Goal: Check status: Check status

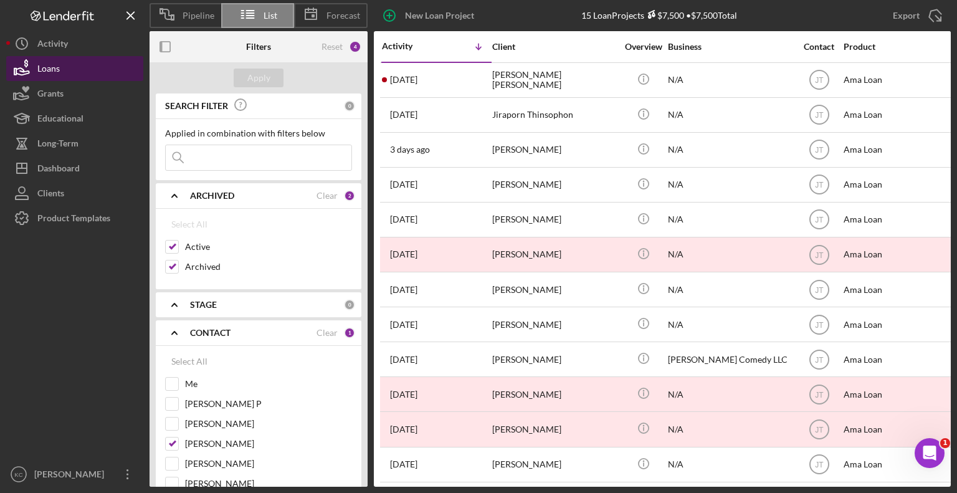
click at [56, 72] on div "Loans" at bounding box center [48, 70] width 22 height 28
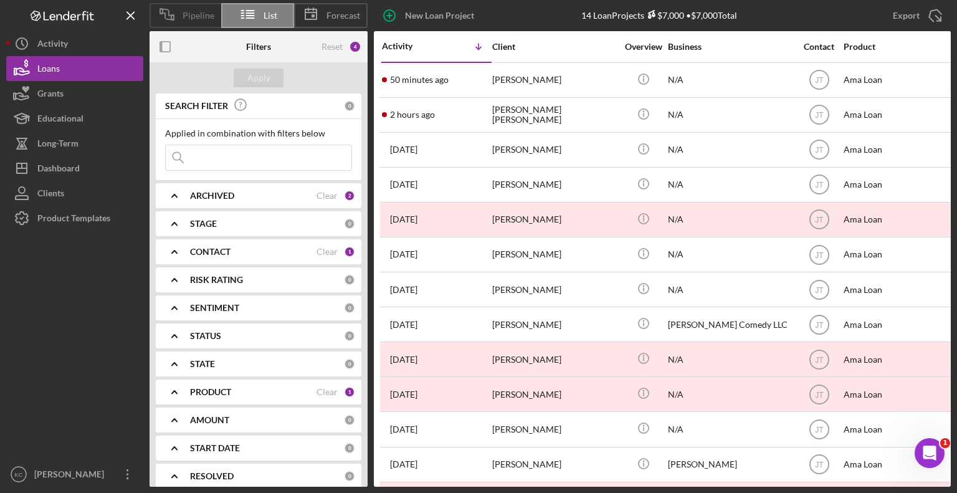
click at [182, 16] on icon at bounding box center [166, 14] width 31 height 31
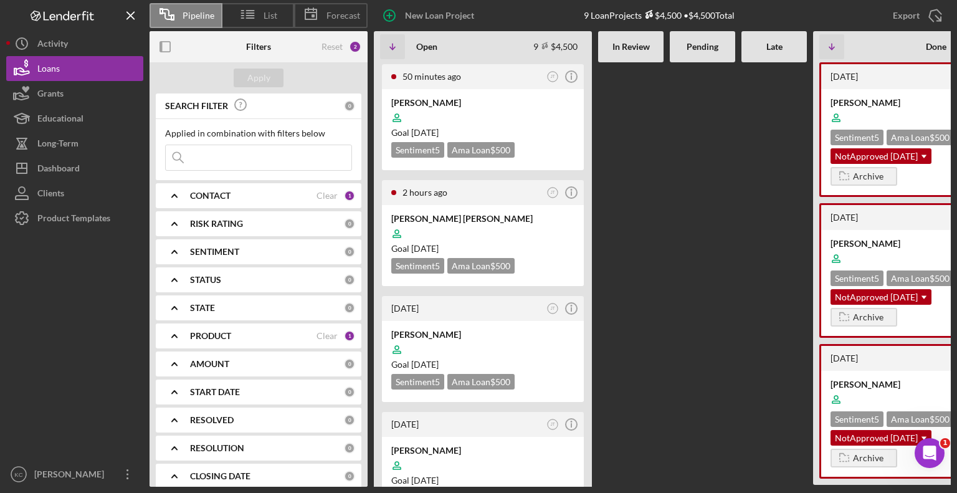
click at [169, 191] on icon "Icon/Expander" at bounding box center [174, 195] width 31 height 31
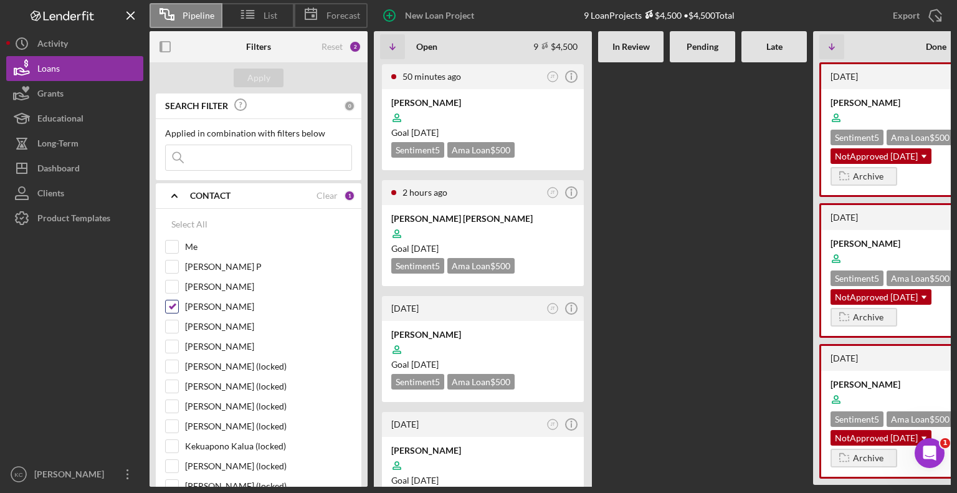
click at [172, 303] on input "[PERSON_NAME]" at bounding box center [172, 306] width 12 height 12
checkbox input "false"
click at [172, 240] on input "Me" at bounding box center [172, 246] width 12 height 12
checkbox input "true"
click at [264, 74] on div "Apply" at bounding box center [258, 78] width 23 height 19
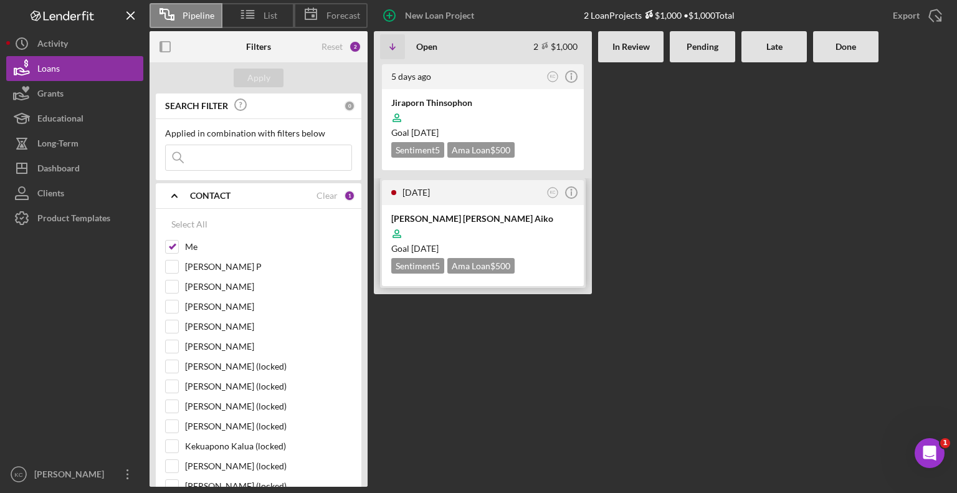
click at [526, 235] on div at bounding box center [482, 234] width 183 height 24
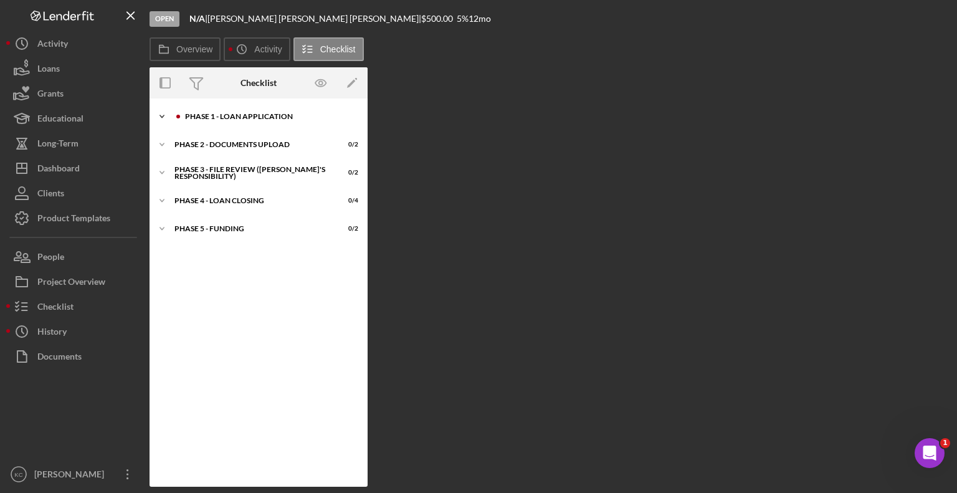
click at [239, 113] on div "Phase 1 - Loan Application" at bounding box center [268, 116] width 167 height 7
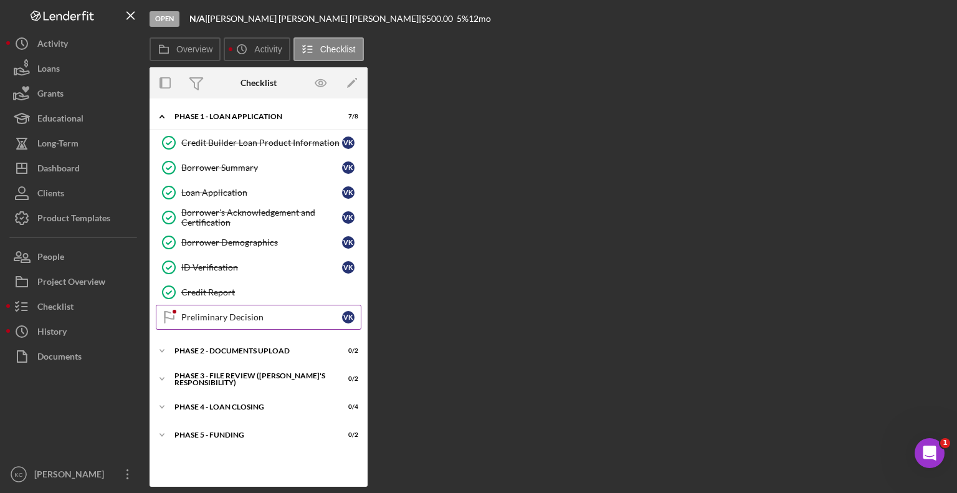
click at [252, 318] on div "Preliminary Decision" at bounding box center [261, 317] width 161 height 10
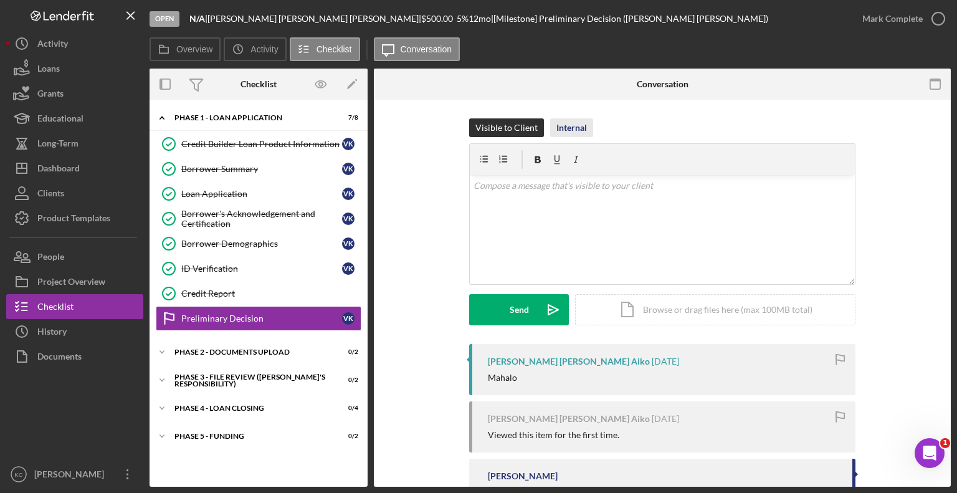
click at [575, 134] on div "Internal" at bounding box center [571, 127] width 31 height 19
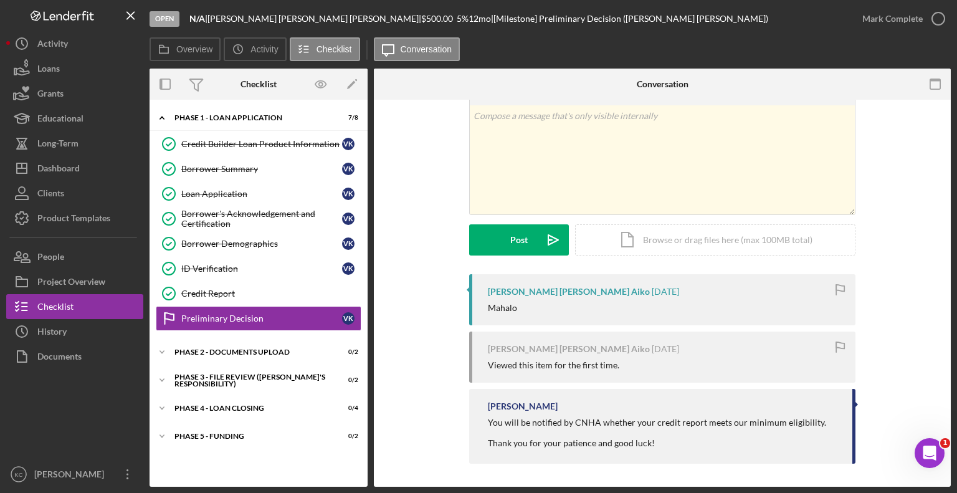
scroll to position [70, 0]
click at [259, 288] on div "Credit Report" at bounding box center [270, 293] width 179 height 10
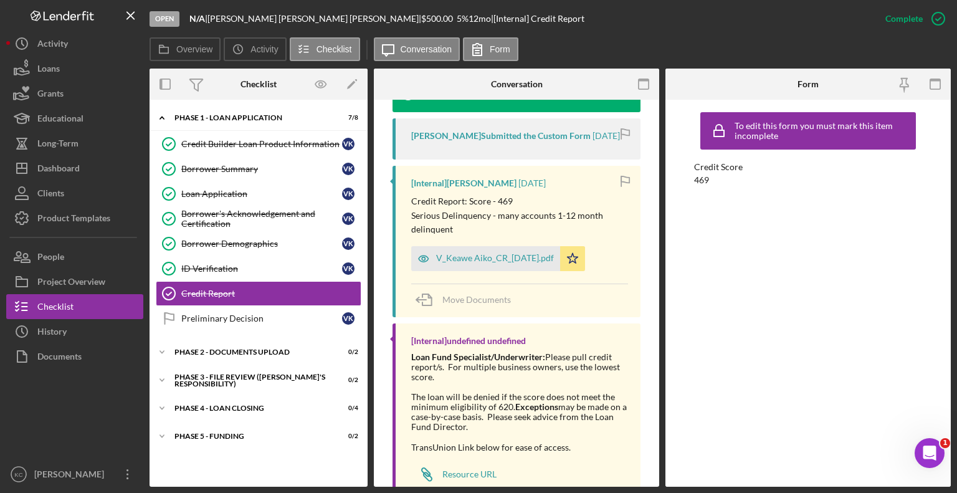
scroll to position [436, 0]
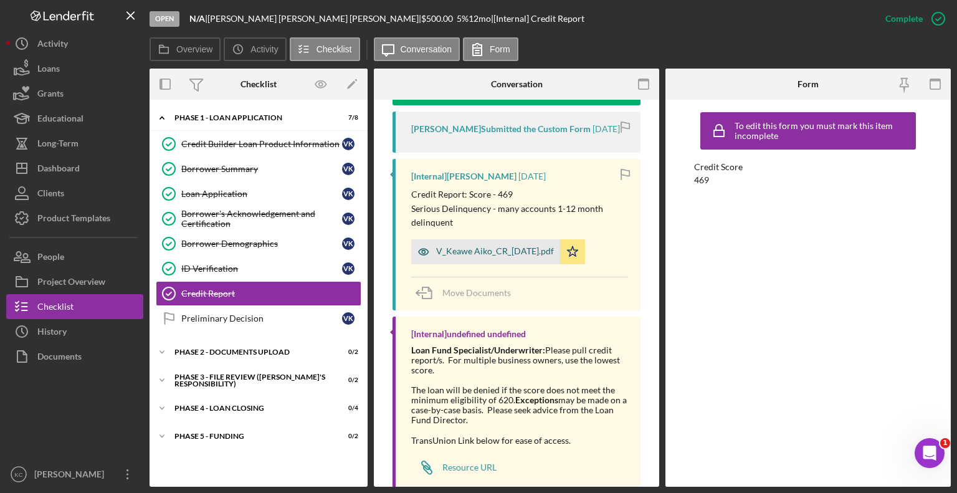
click at [512, 248] on div "V_Keawe Aiko_CR_[DATE].pdf" at bounding box center [495, 251] width 118 height 10
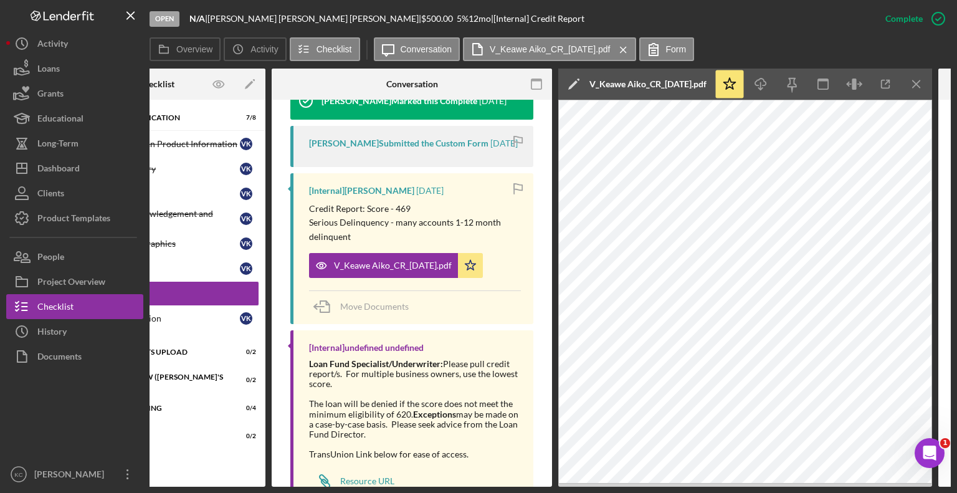
scroll to position [0, 180]
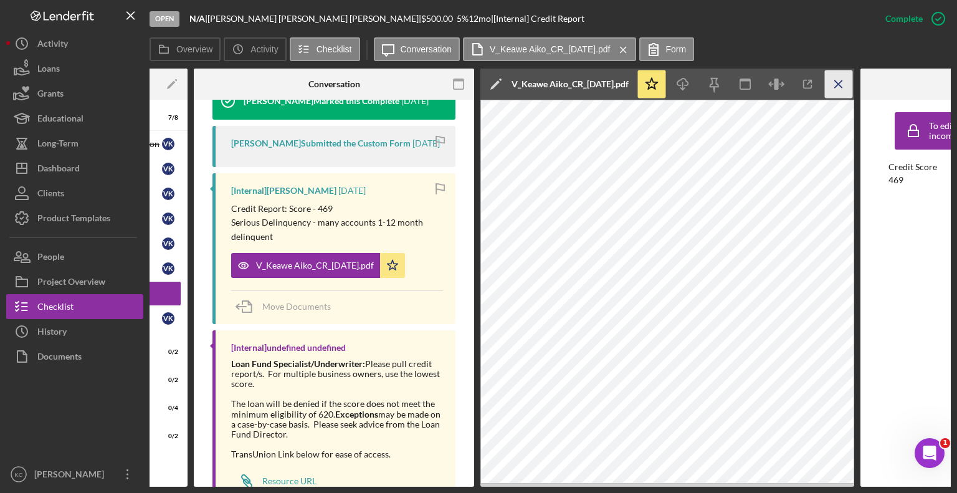
click at [837, 78] on icon "Icon/Menu Close" at bounding box center [839, 84] width 28 height 28
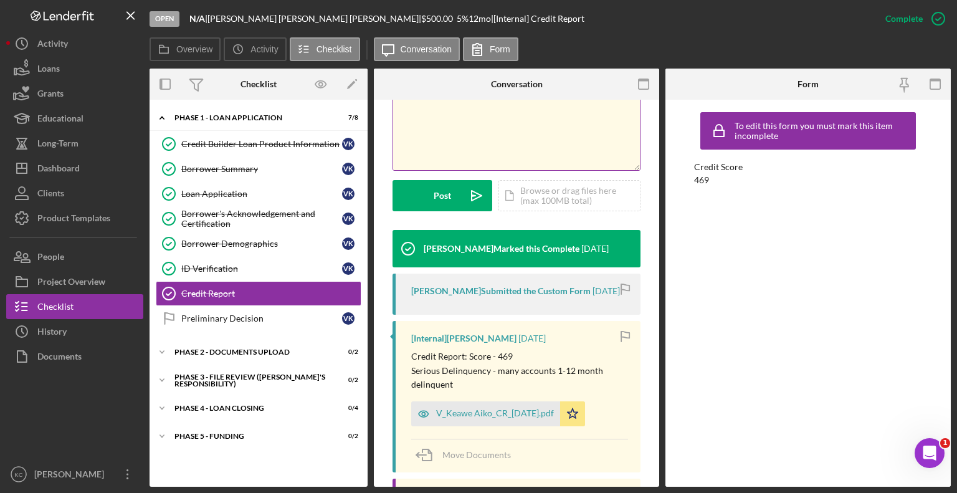
scroll to position [92, 0]
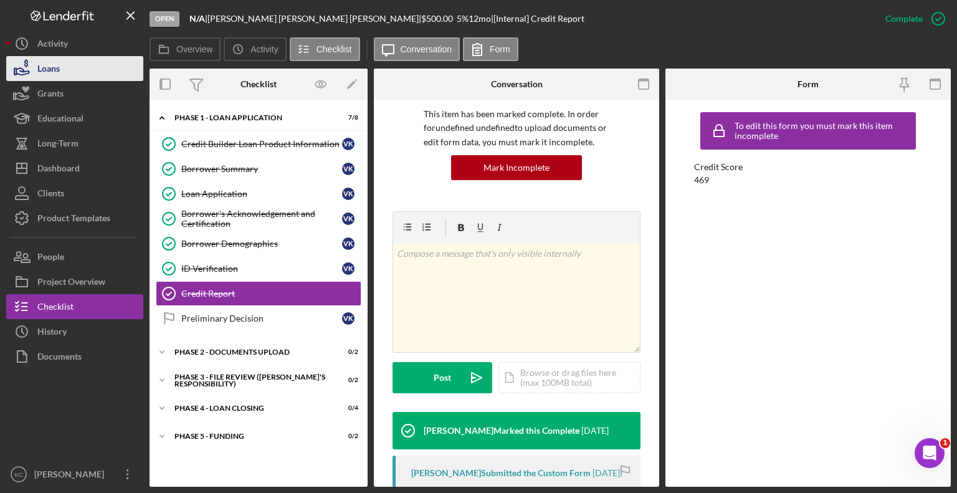
click at [77, 72] on button "Loans" at bounding box center [74, 68] width 137 height 25
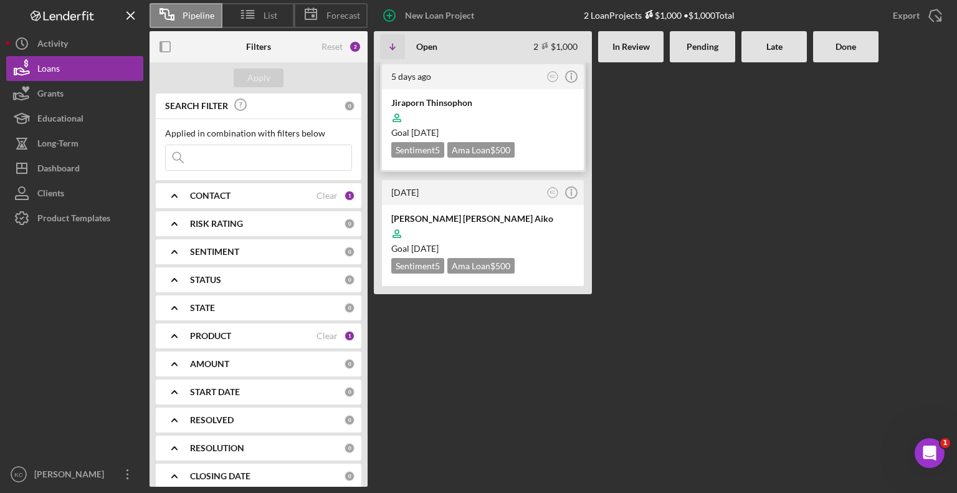
click at [490, 104] on div "Jiraporn Thinsophon" at bounding box center [482, 103] width 183 height 12
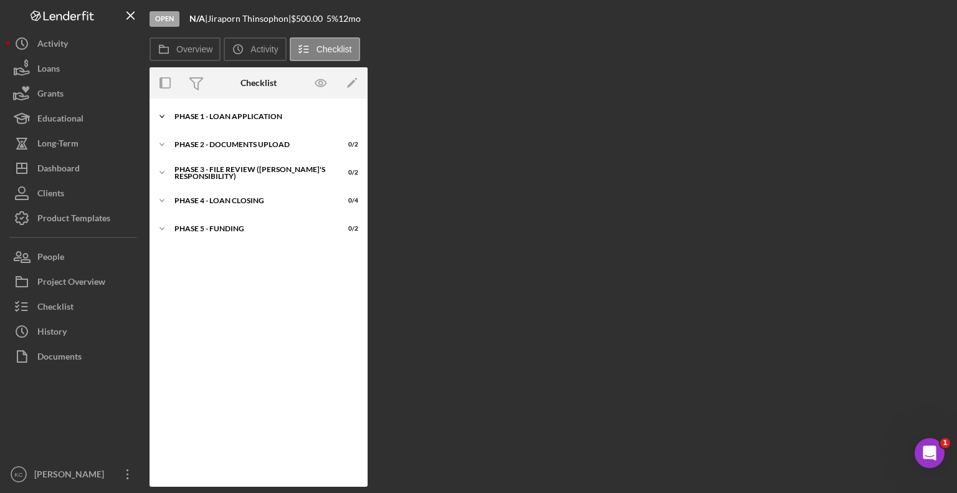
click at [161, 115] on icon "Icon/Expander" at bounding box center [162, 116] width 25 height 25
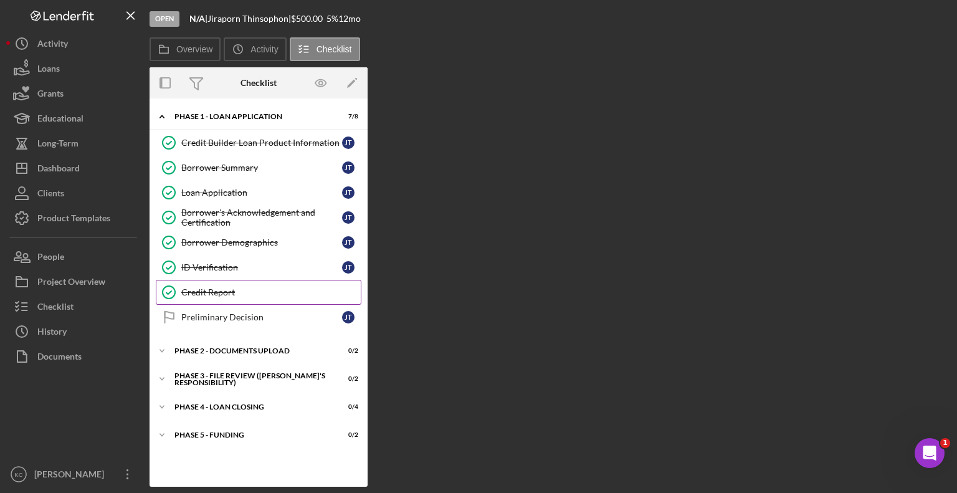
click at [245, 289] on div "Credit Report" at bounding box center [270, 292] width 179 height 10
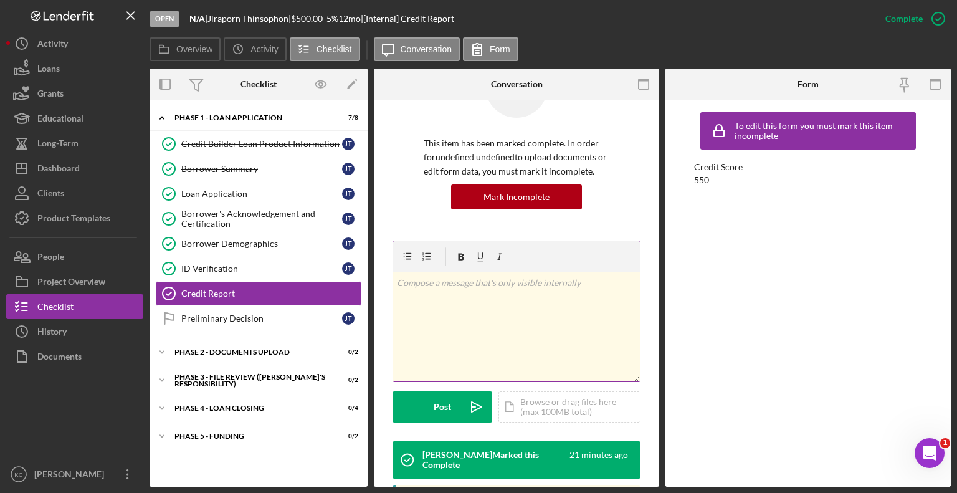
scroll to position [249, 0]
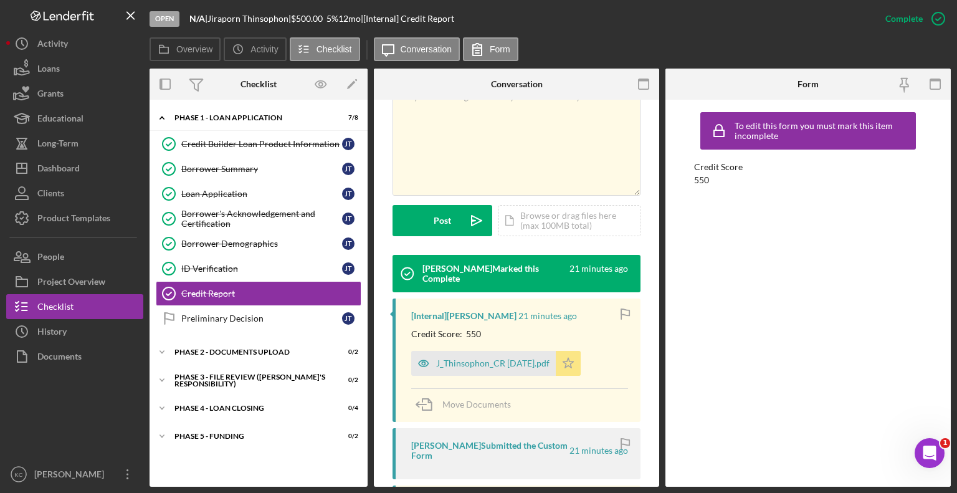
click at [564, 366] on polygon "button" at bounding box center [568, 363] width 11 height 10
click at [565, 363] on icon "Icon/Star" at bounding box center [568, 363] width 25 height 25
click at [457, 361] on div "J_Thinsophon_CR [DATE].pdf" at bounding box center [492, 363] width 113 height 10
